Goal: Task Accomplishment & Management: Use online tool/utility

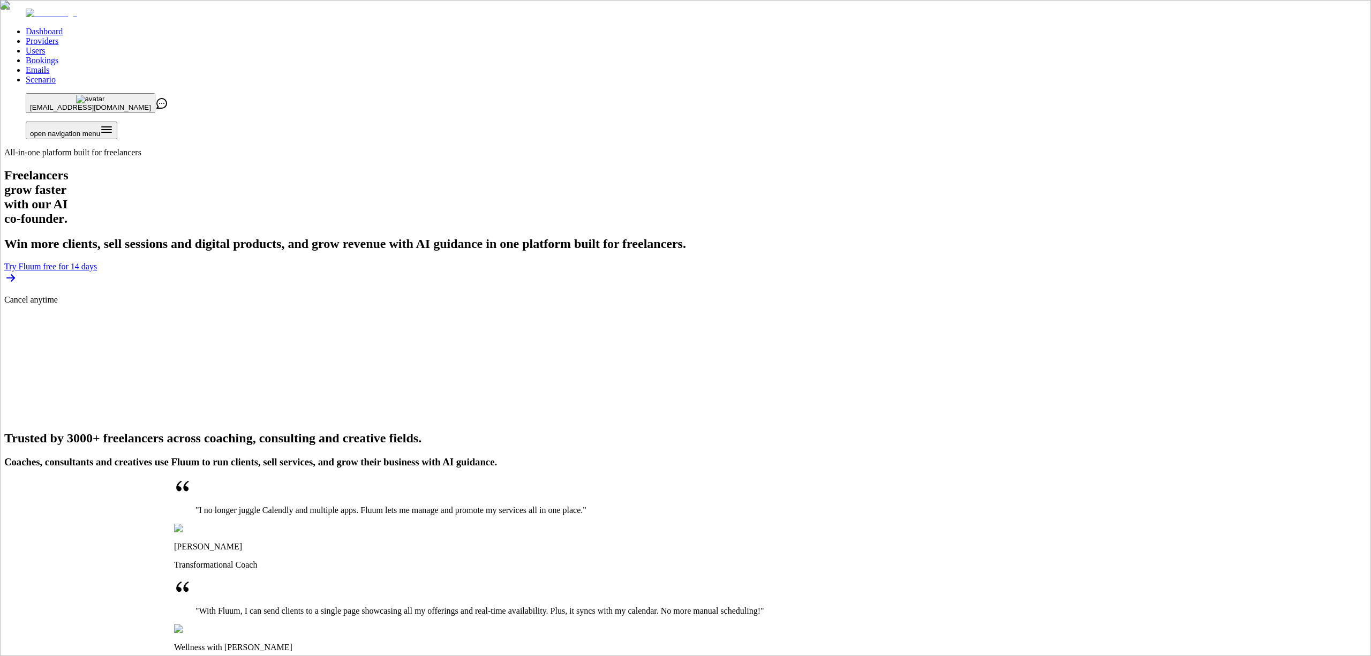
click at [58, 36] on link "Providers" at bounding box center [42, 40] width 33 height 9
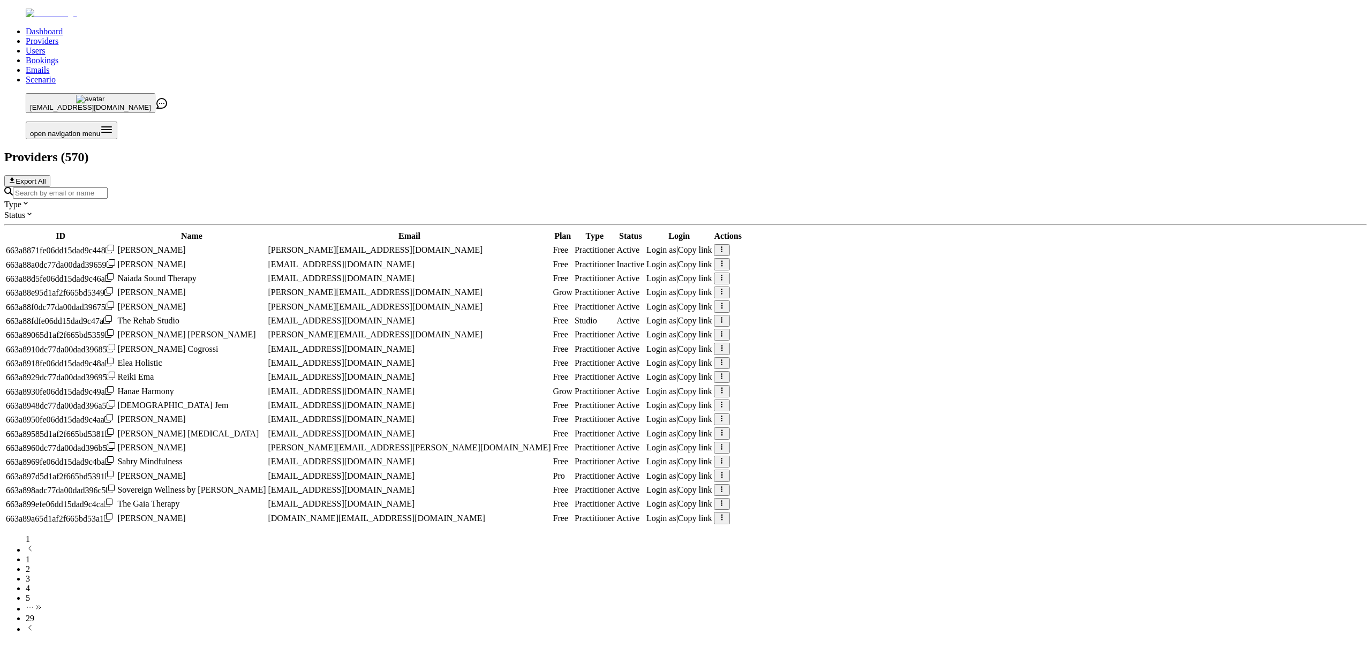
click at [108, 187] on input "Search by email or name" at bounding box center [60, 192] width 95 height 11
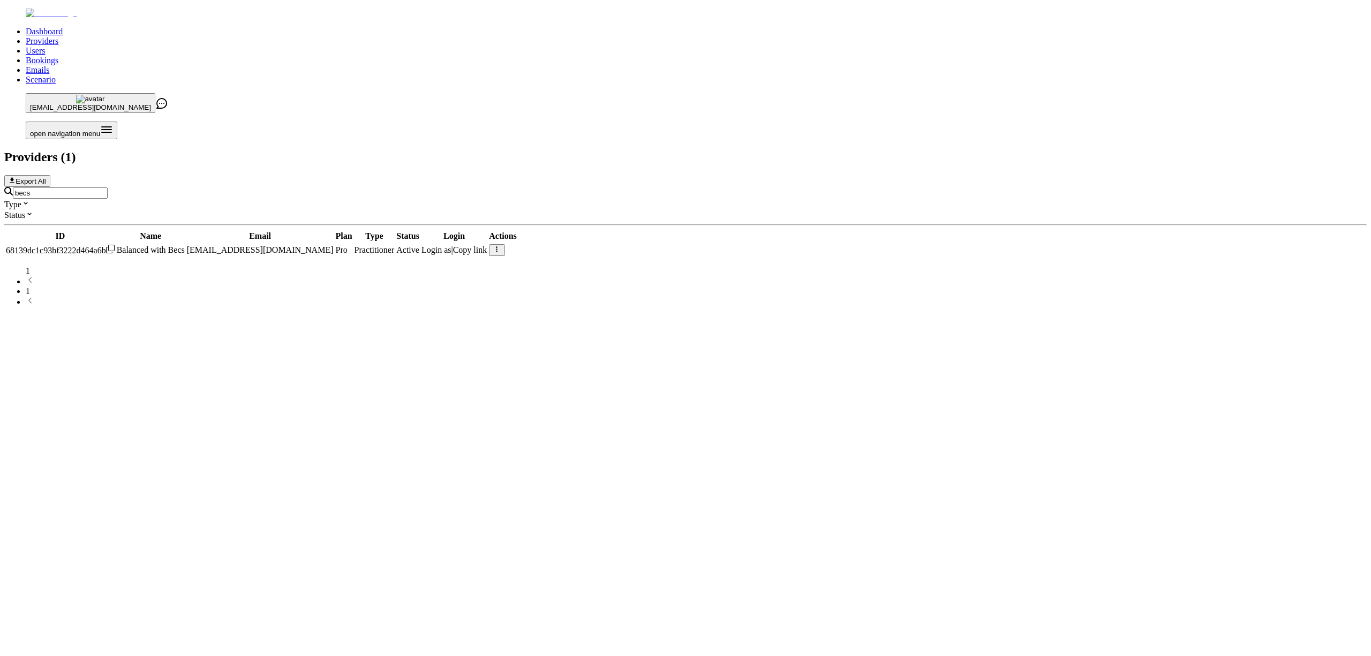
type input "becs"
click at [451, 245] on span "Login as" at bounding box center [436, 249] width 30 height 9
